Goal: Check status: Check status

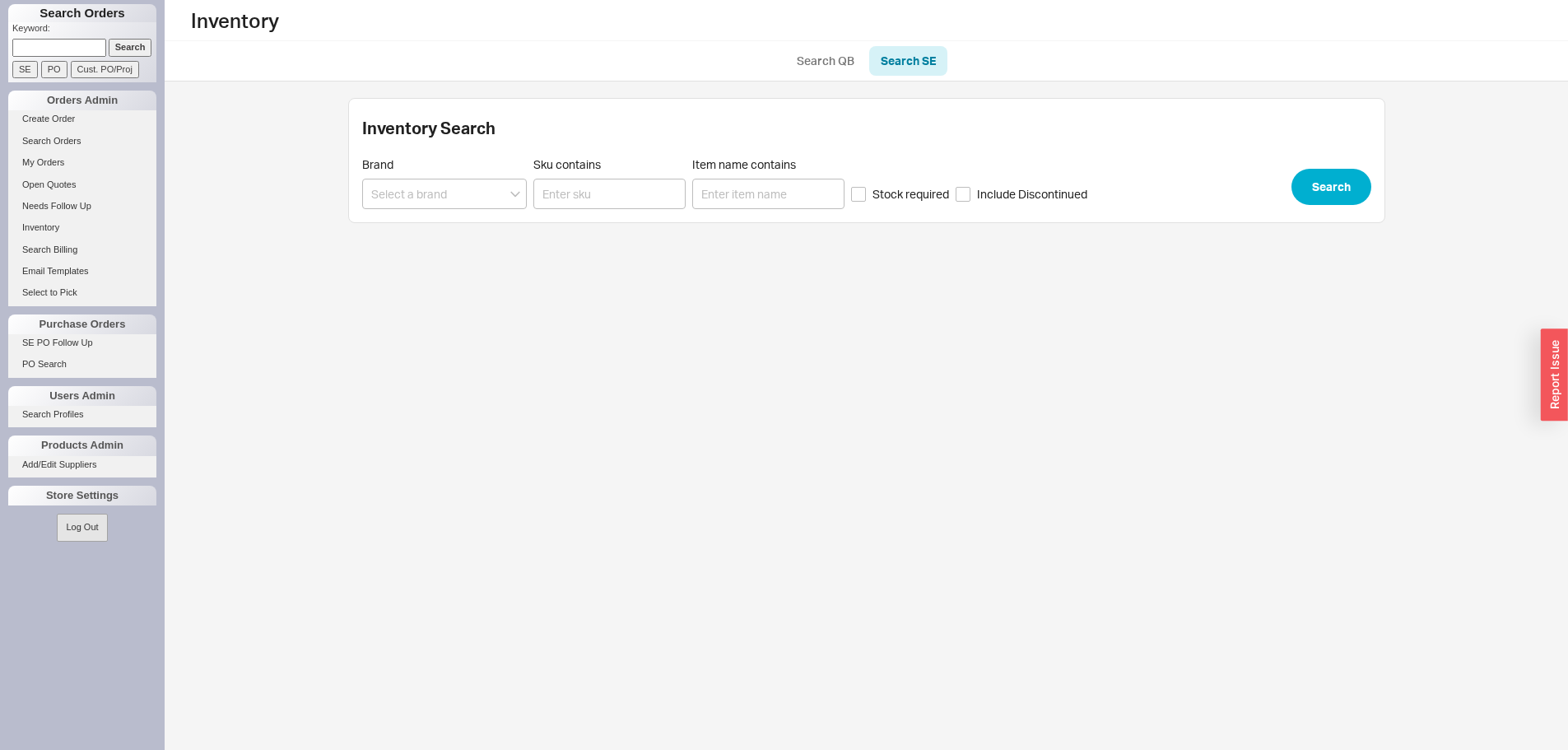
drag, startPoint x: 69, startPoint y: 31, endPoint x: 70, endPoint y: 44, distance: 13.0
click at [69, 32] on p "Keyword:" at bounding box center [84, 31] width 144 height 17
click at [70, 46] on input at bounding box center [58, 47] width 94 height 18
paste input "934041"
type input "934041"
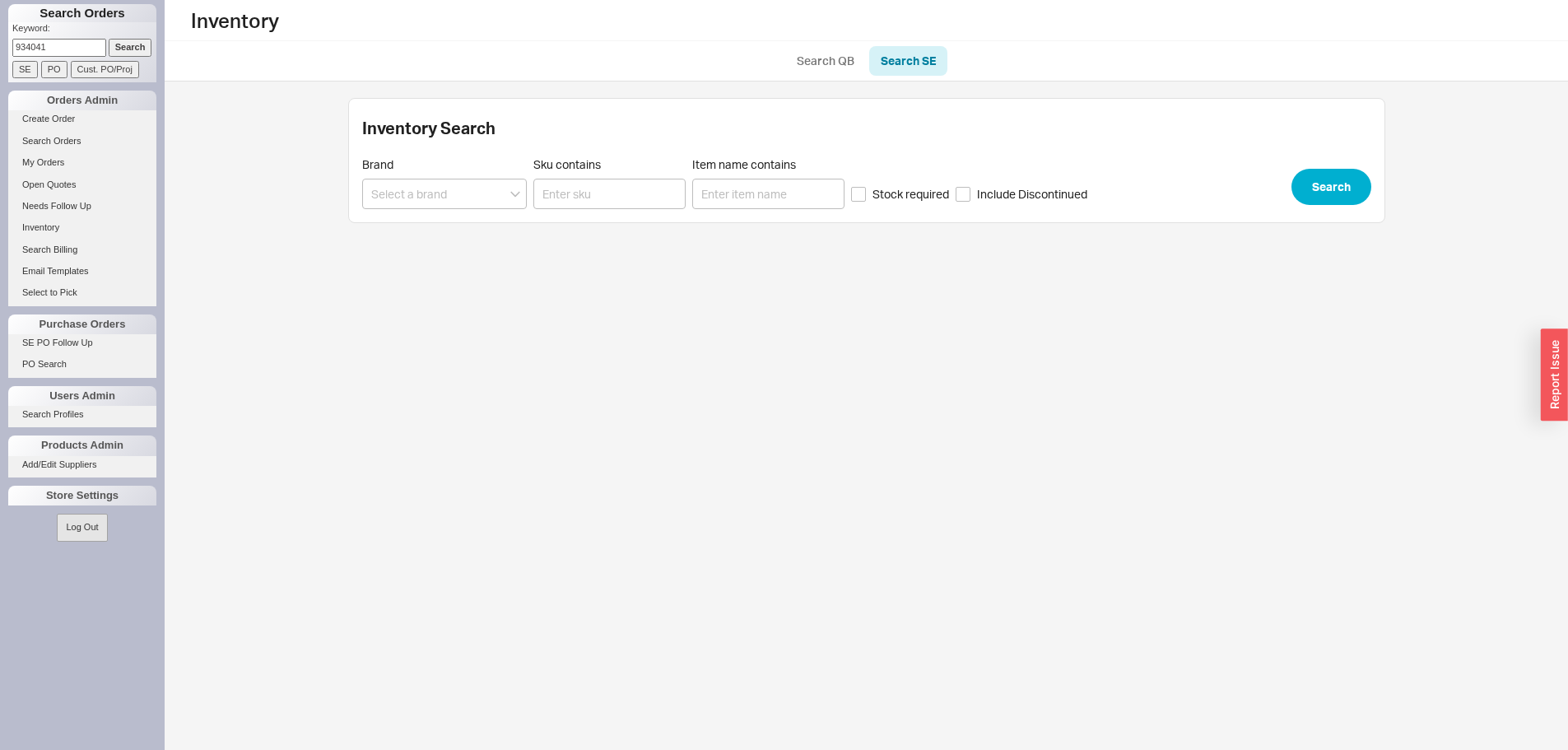
click at [123, 50] on input "Search" at bounding box center [130, 47] width 44 height 18
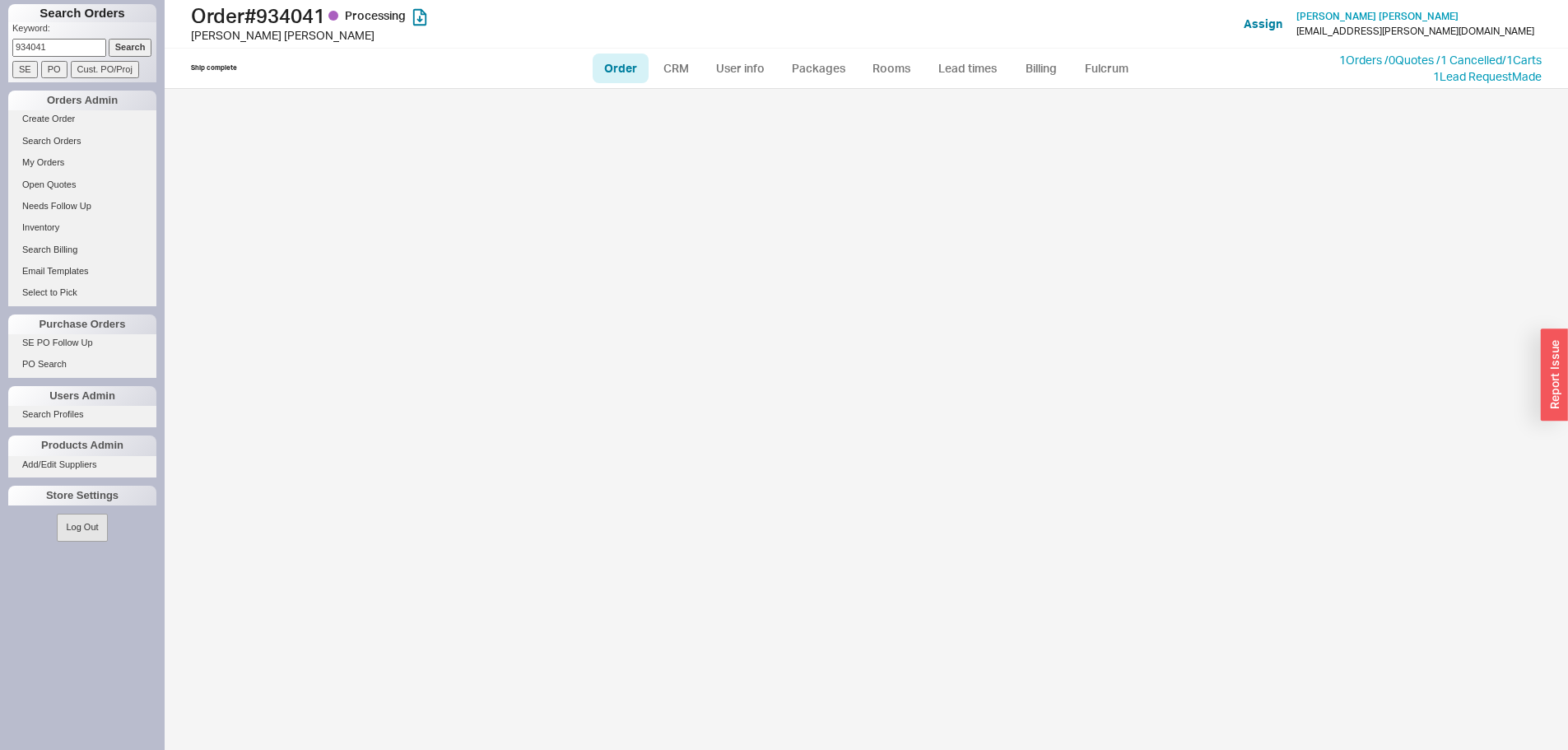
select select "LOW"
